Goal: Check status: Check status

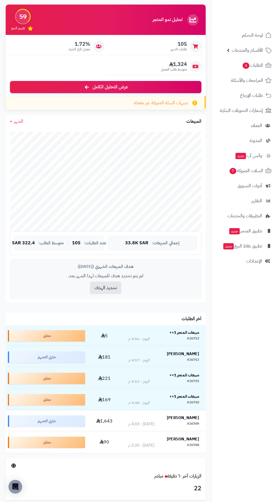
scroll to position [46, 0]
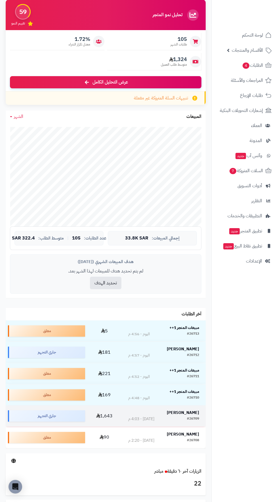
click at [194, 406] on td "محمد علي #26709 اليوم - 4:03 م" at bounding box center [164, 415] width 84 height 21
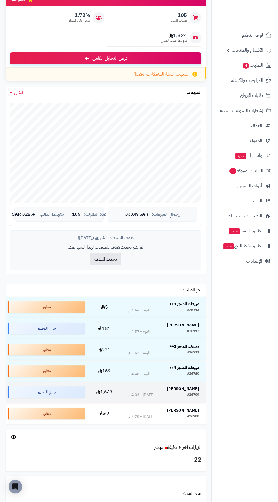
scroll to position [87, 0]
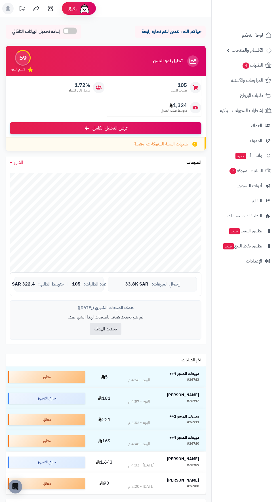
scroll to position [87, 0]
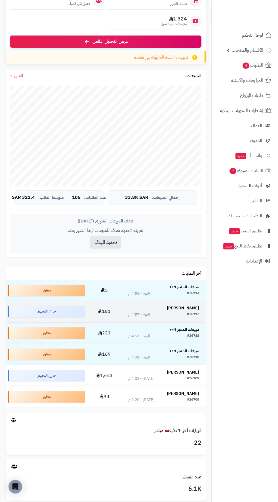
click at [180, 308] on strong "[PERSON_NAME]" at bounding box center [183, 308] width 32 height 6
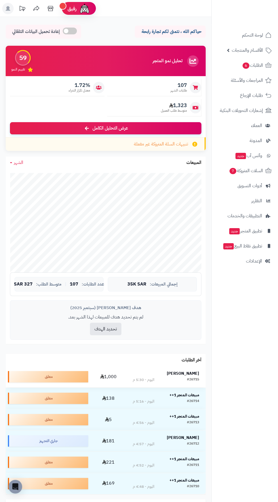
click at [187, 367] on td "[PERSON_NAME] #26715 اليوم - 5:30 م" at bounding box center [166, 376] width 80 height 21
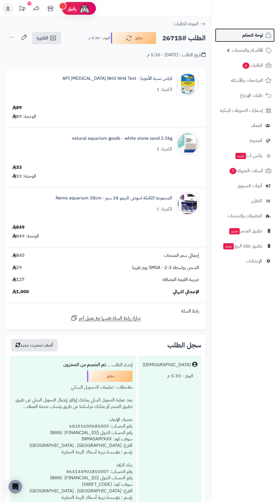
click at [249, 32] on span "لوحة التحكم" at bounding box center [253, 35] width 21 height 8
